Goal: Task Accomplishment & Management: Use online tool/utility

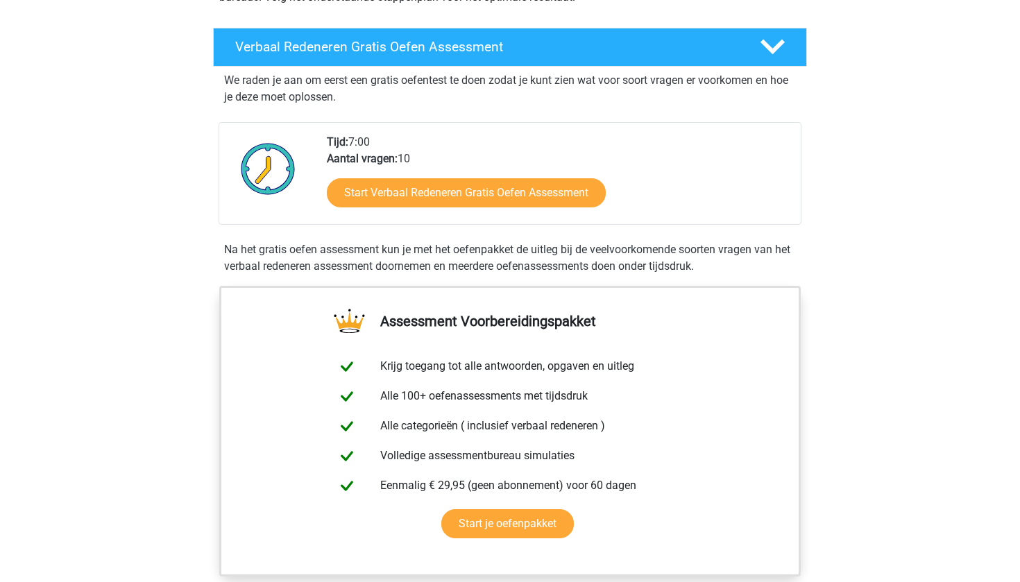
scroll to position [195, 0]
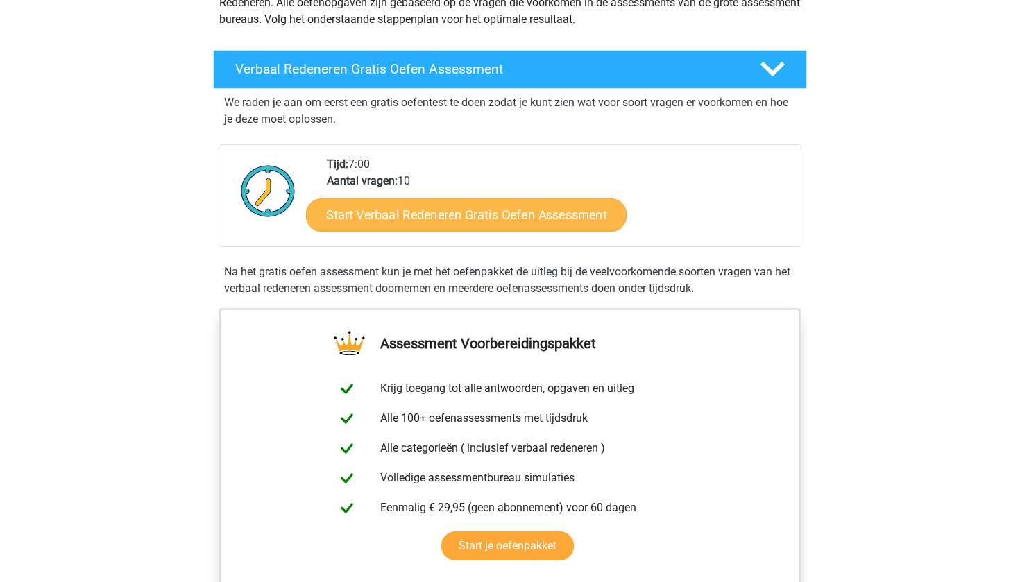
click at [449, 223] on link "Start Verbaal Redeneren Gratis Oefen Assessment" at bounding box center [466, 214] width 321 height 33
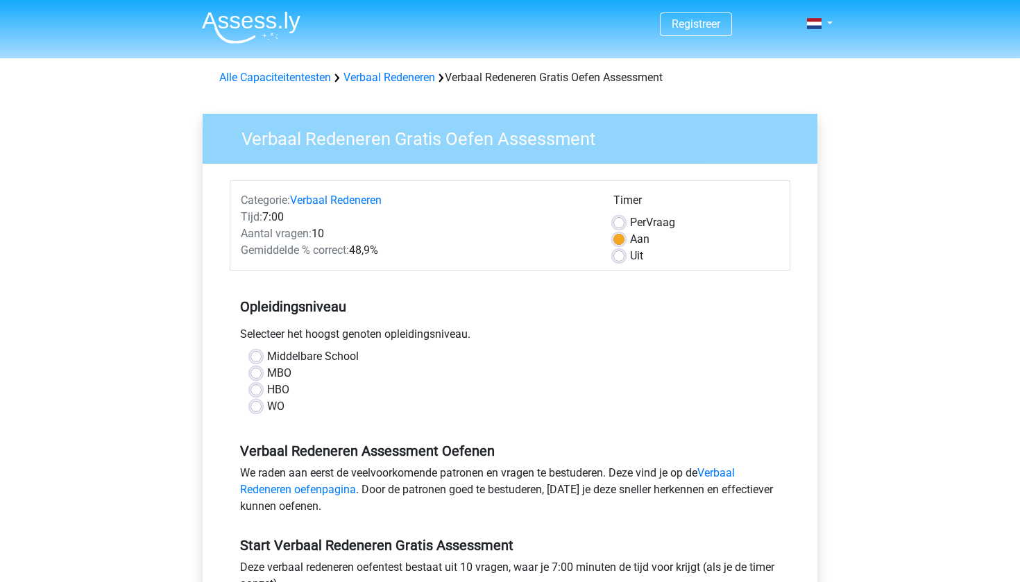
click at [274, 407] on label "WO" at bounding box center [275, 406] width 17 height 17
click at [262, 407] on input "WO" at bounding box center [255, 405] width 11 height 14
radio input "true"
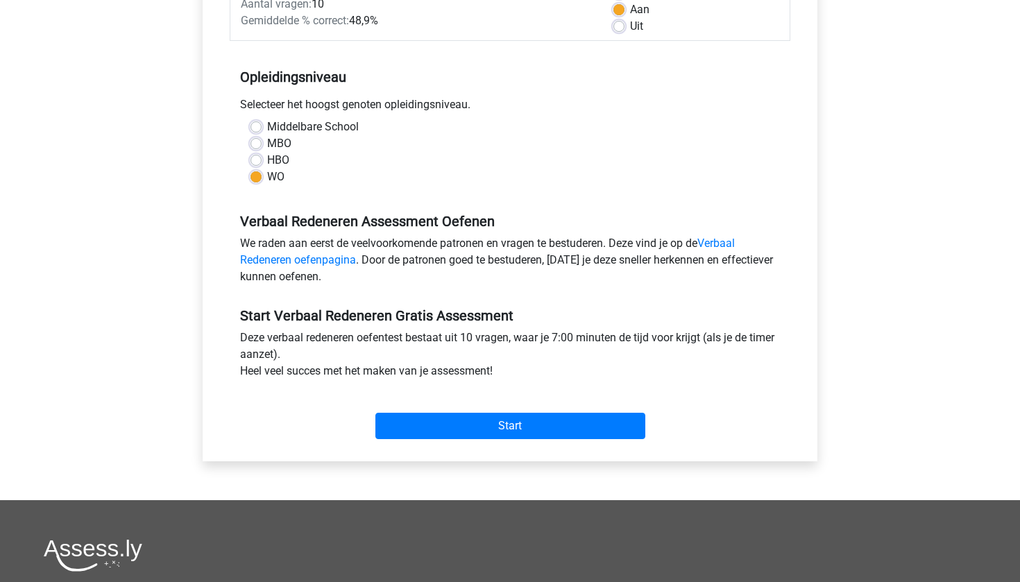
scroll to position [367, 0]
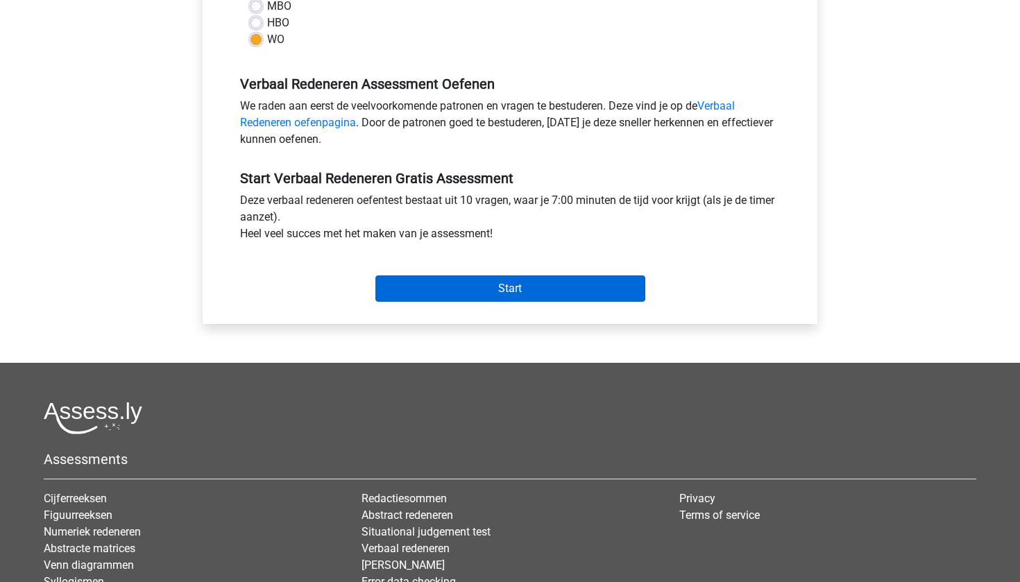
click at [499, 290] on input "Start" at bounding box center [510, 288] width 270 height 26
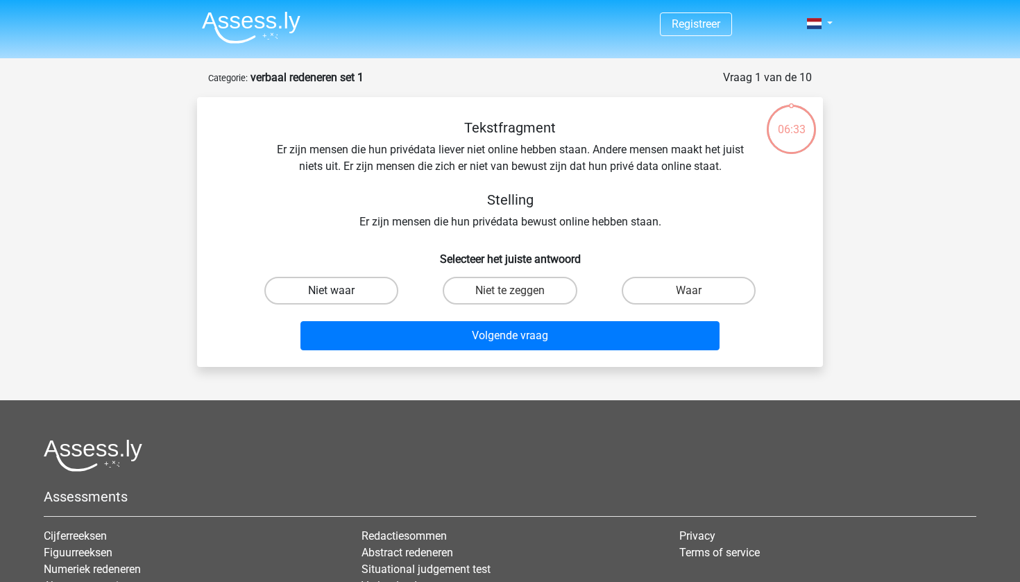
click at [372, 296] on label "Niet waar" at bounding box center [331, 291] width 134 height 28
click at [341, 296] on input "Niet waar" at bounding box center [336, 295] width 9 height 9
radio input "true"
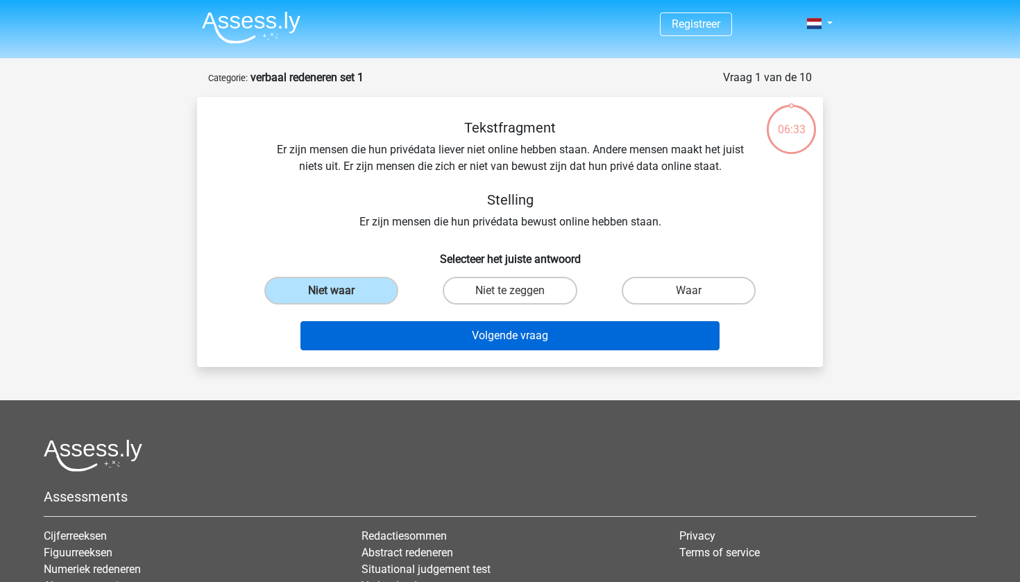
click at [418, 323] on button "Volgende vraag" at bounding box center [510, 335] width 420 height 29
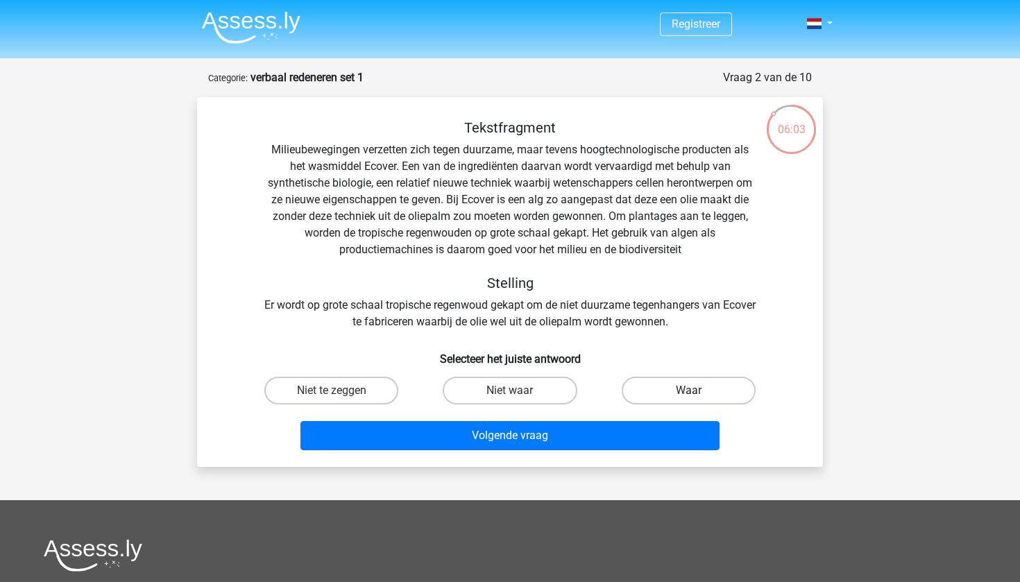
click at [648, 379] on label "Waar" at bounding box center [689, 391] width 134 height 28
click at [688, 391] on input "Waar" at bounding box center [692, 395] width 9 height 9
radio input "true"
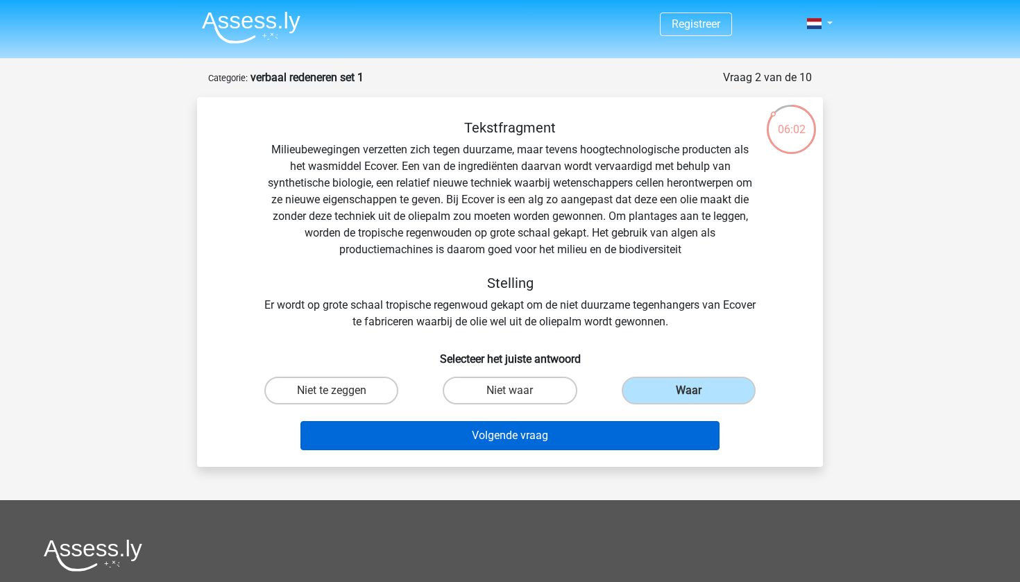
click at [547, 435] on button "Volgende vraag" at bounding box center [510, 435] width 420 height 29
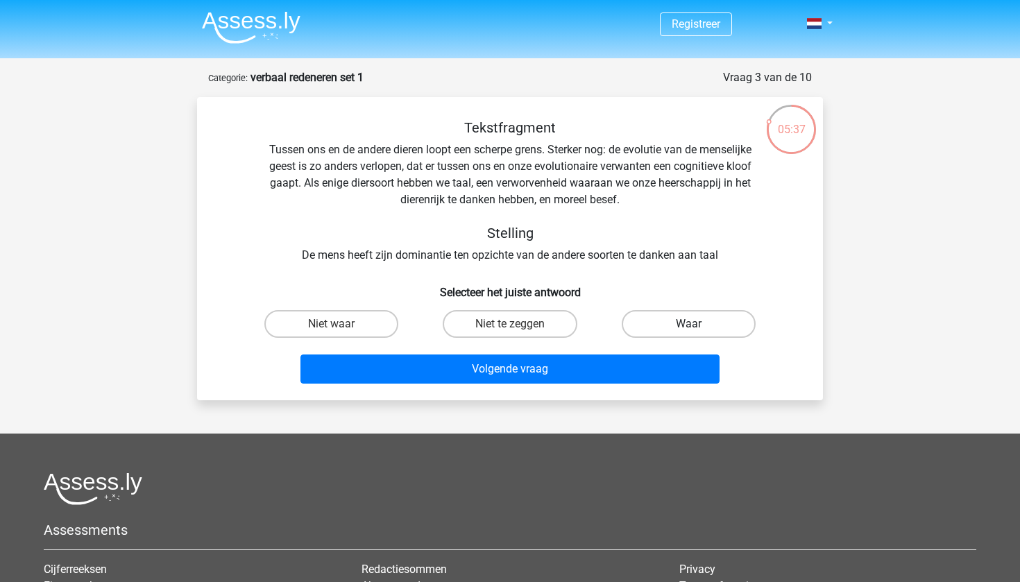
click at [671, 327] on label "Waar" at bounding box center [689, 324] width 134 height 28
click at [688, 327] on input "Waar" at bounding box center [692, 328] width 9 height 9
radio input "true"
click at [543, 330] on label "Niet te zeggen" at bounding box center [510, 324] width 134 height 28
click at [519, 330] on input "Niet te zeggen" at bounding box center [514, 328] width 9 height 9
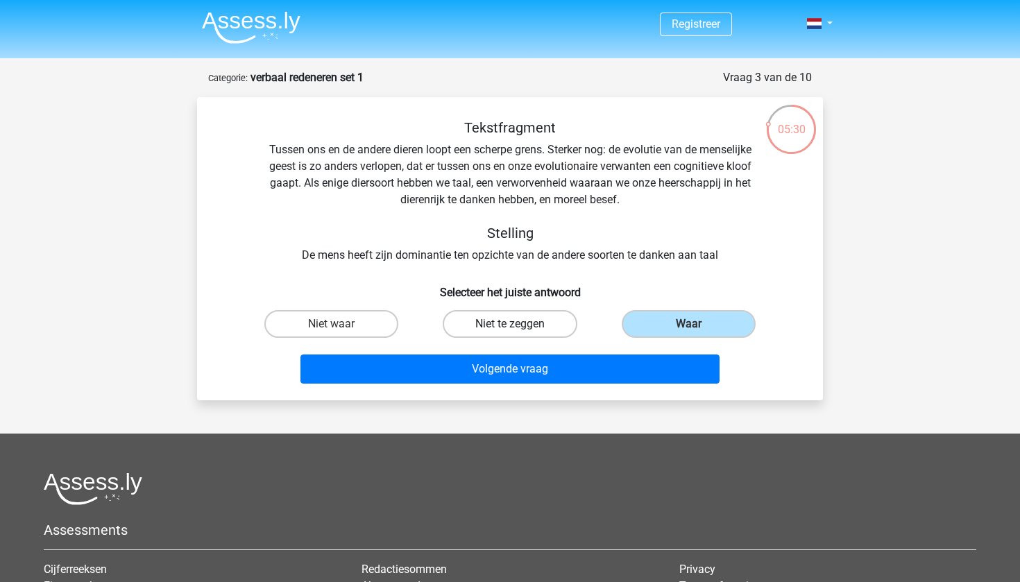
radio input "true"
click at [634, 316] on label "Waar" at bounding box center [689, 324] width 134 height 28
click at [688, 324] on input "Waar" at bounding box center [692, 328] width 9 height 9
radio input "true"
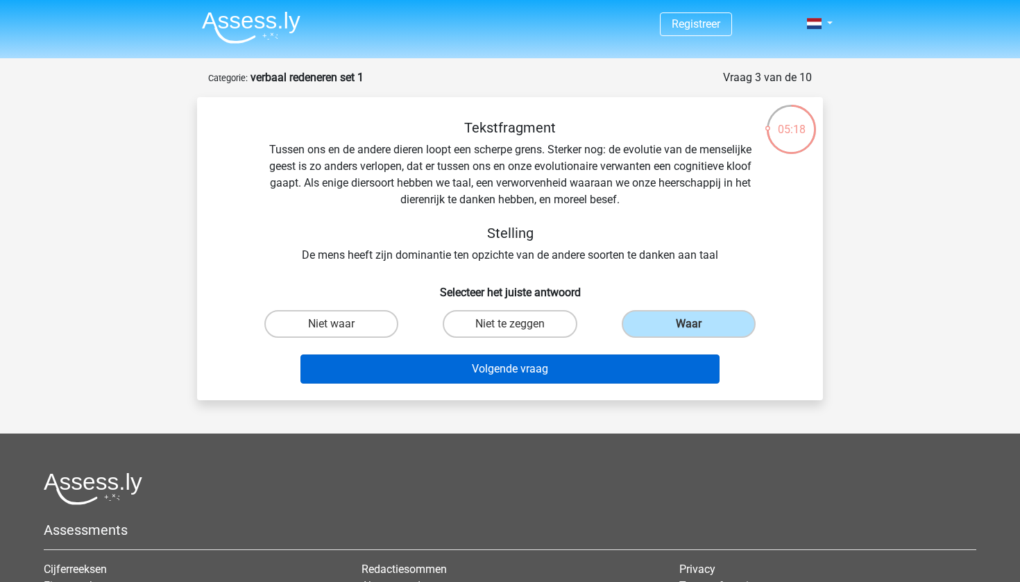
click at [577, 366] on button "Volgende vraag" at bounding box center [510, 369] width 420 height 29
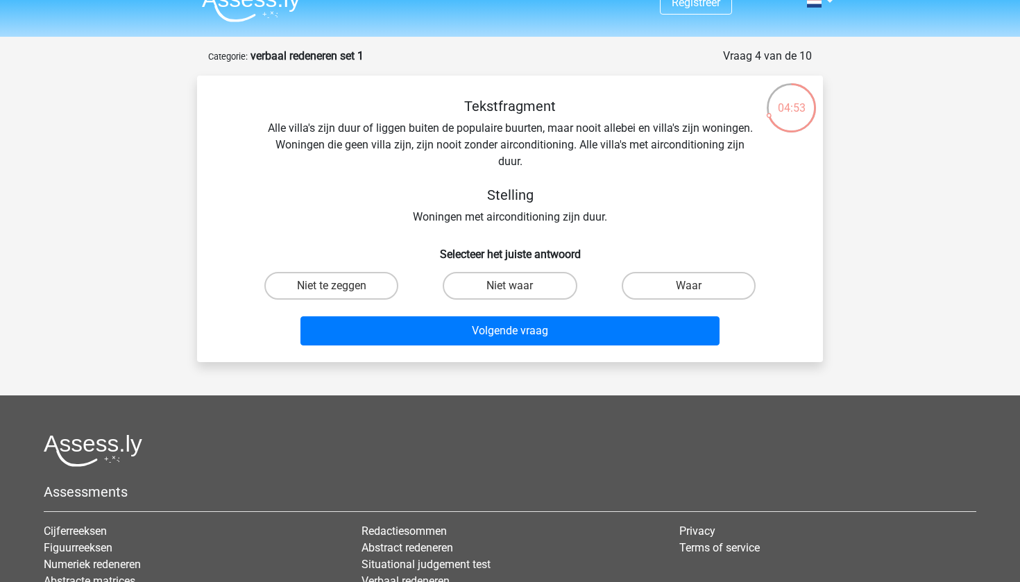
scroll to position [19, 0]
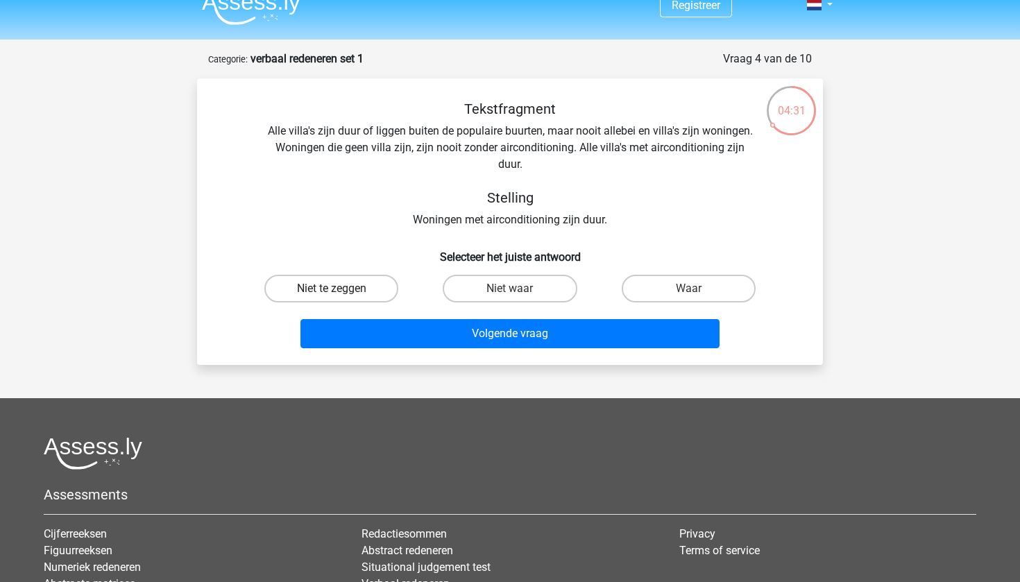
click at [349, 296] on label "Niet te zeggen" at bounding box center [331, 289] width 134 height 28
click at [341, 296] on input "Niet te zeggen" at bounding box center [336, 293] width 9 height 9
radio input "true"
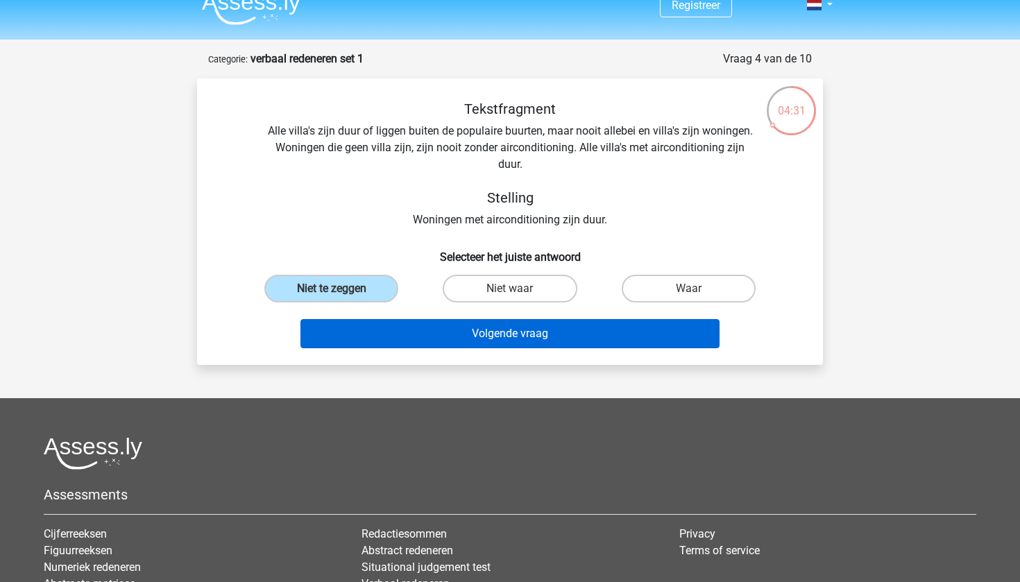
click at [456, 328] on button "Volgende vraag" at bounding box center [510, 333] width 420 height 29
